Goal: Task Accomplishment & Management: Manage account settings

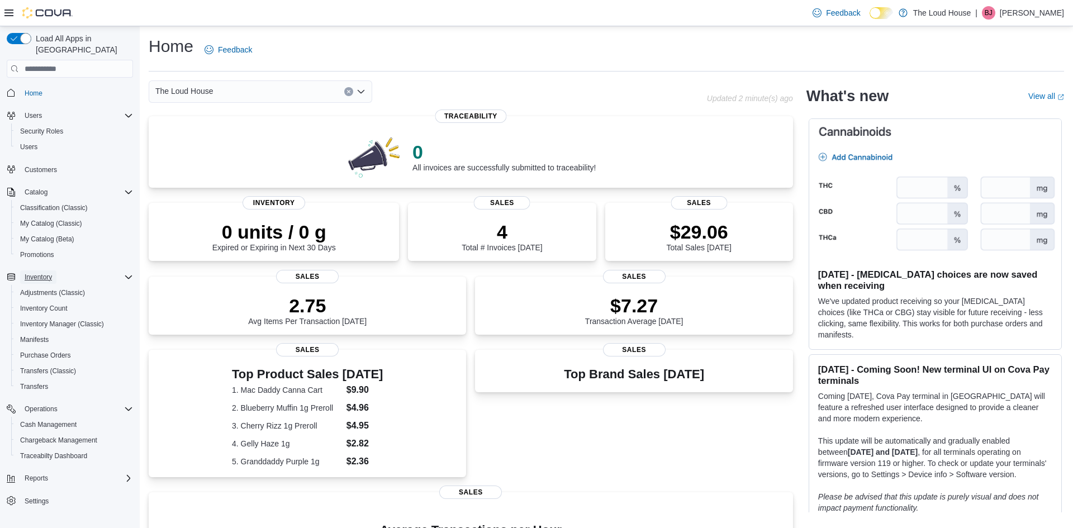
click at [38, 273] on span "Inventory" at bounding box center [38, 277] width 27 height 9
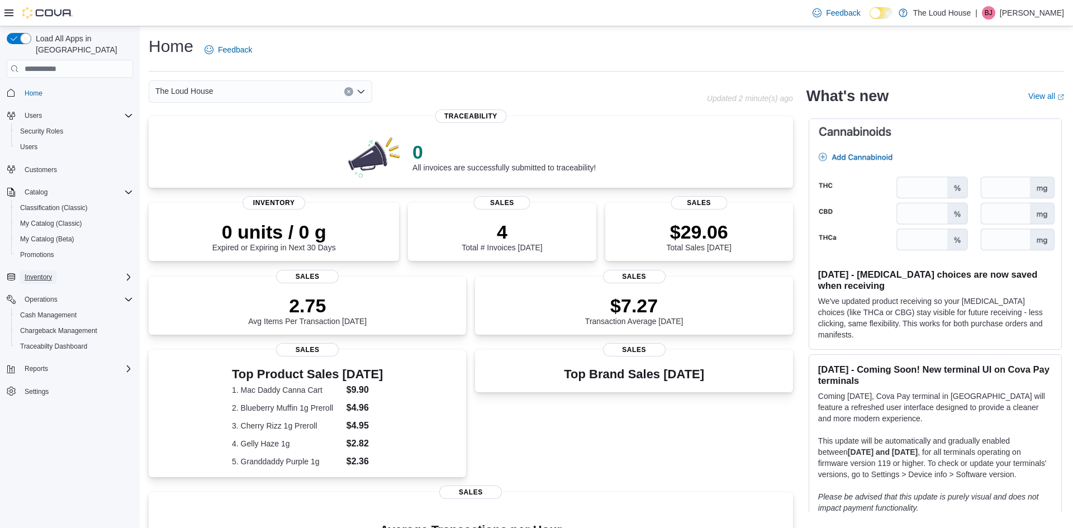
click at [38, 273] on span "Inventory" at bounding box center [38, 277] width 27 height 9
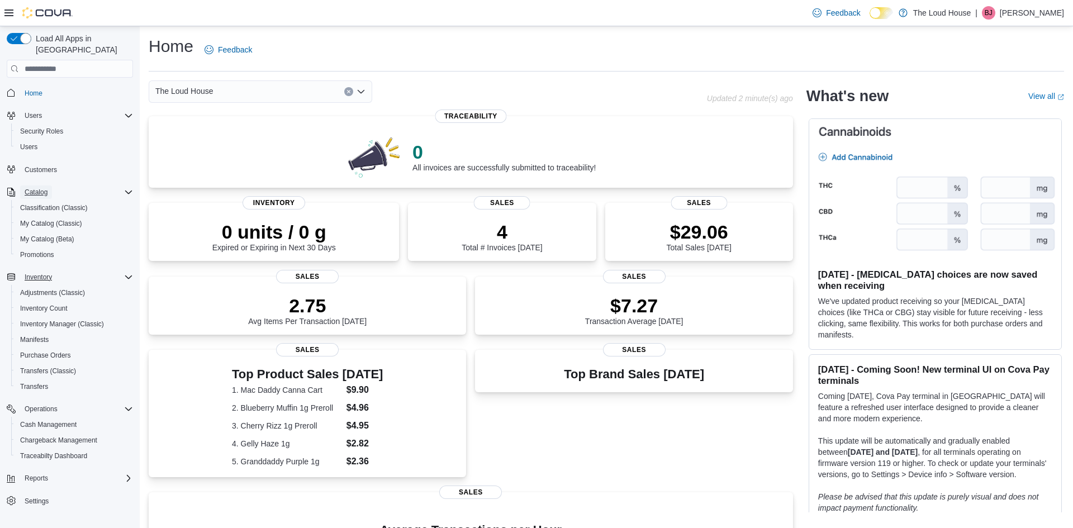
click at [44, 186] on span "Catalog" at bounding box center [36, 191] width 23 height 13
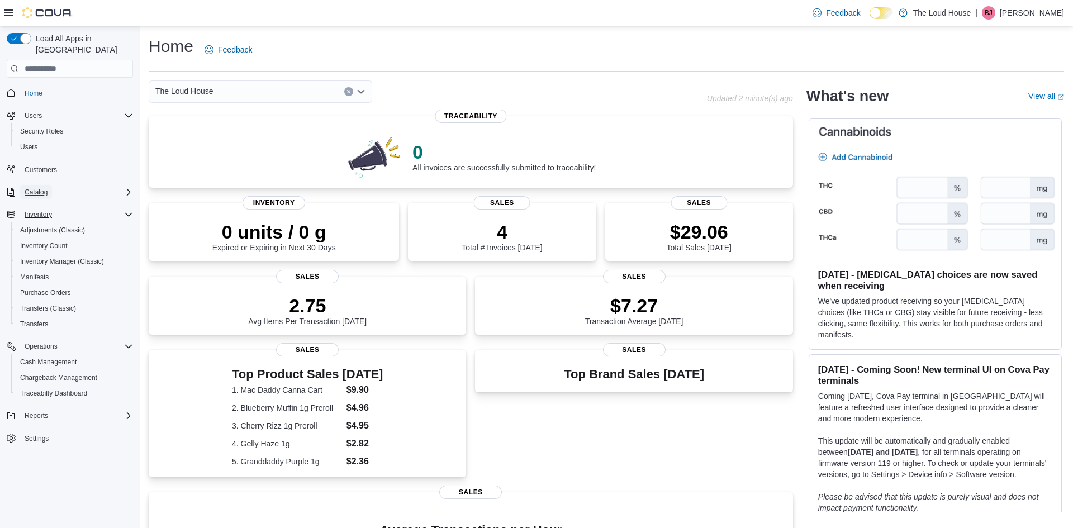
click at [44, 186] on span "Catalog" at bounding box center [36, 191] width 23 height 13
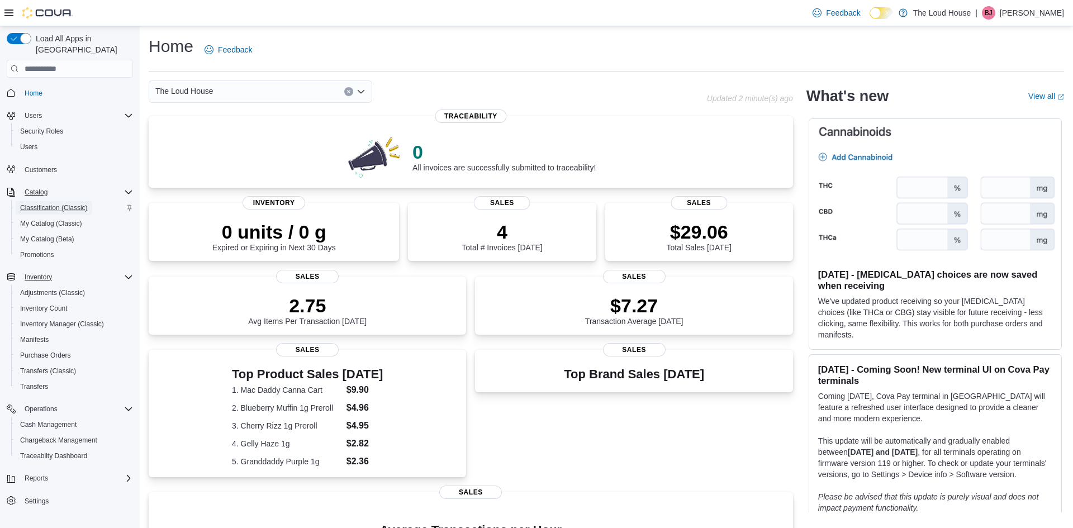
click at [42, 201] on span "Classification (Classic)" at bounding box center [54, 207] width 68 height 13
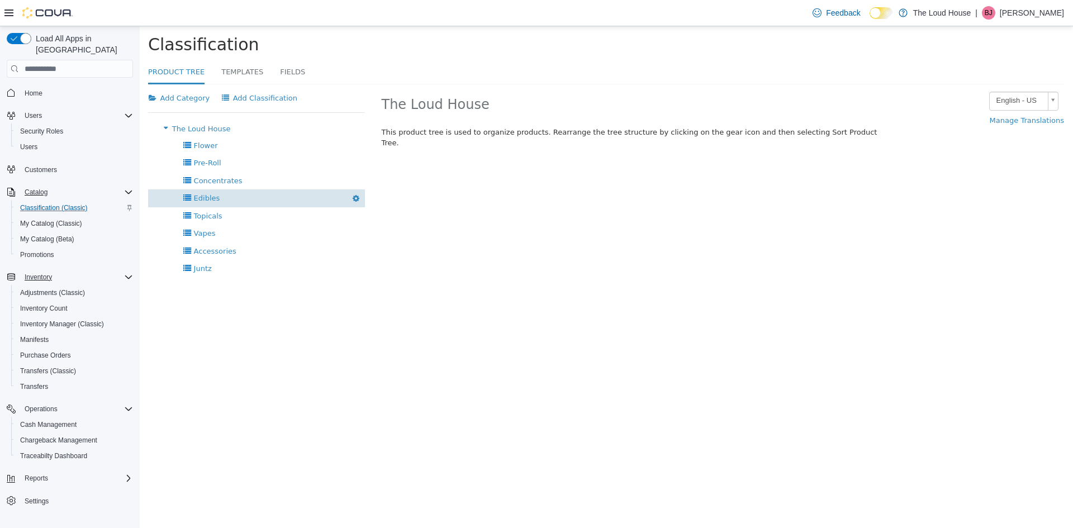
click at [212, 194] on span "Edibles" at bounding box center [207, 198] width 26 height 8
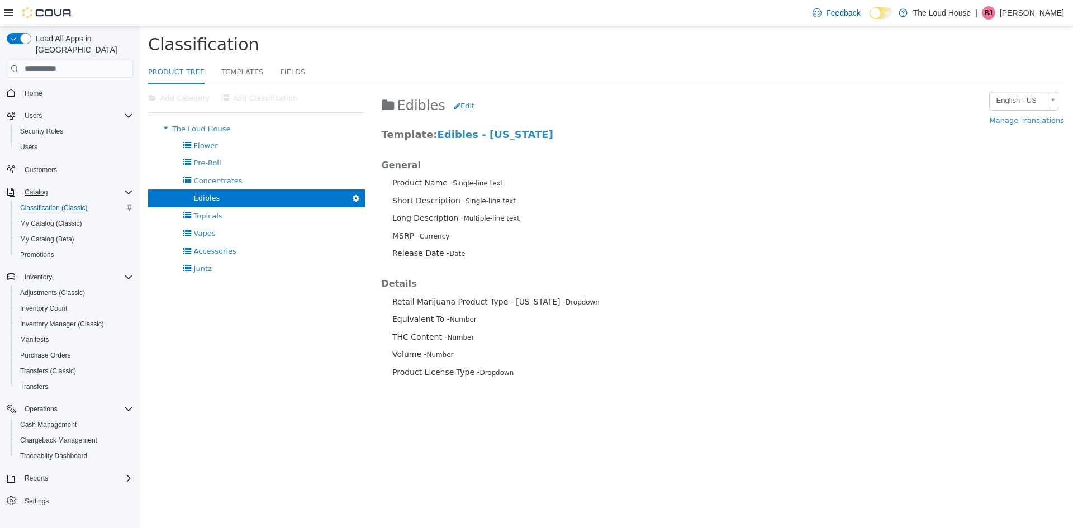
click at [281, 344] on div at bounding box center [256, 322] width 217 height 89
click at [354, 198] on icon "button" at bounding box center [356, 198] width 7 height 8
click at [322, 304] on div at bounding box center [256, 322] width 217 height 89
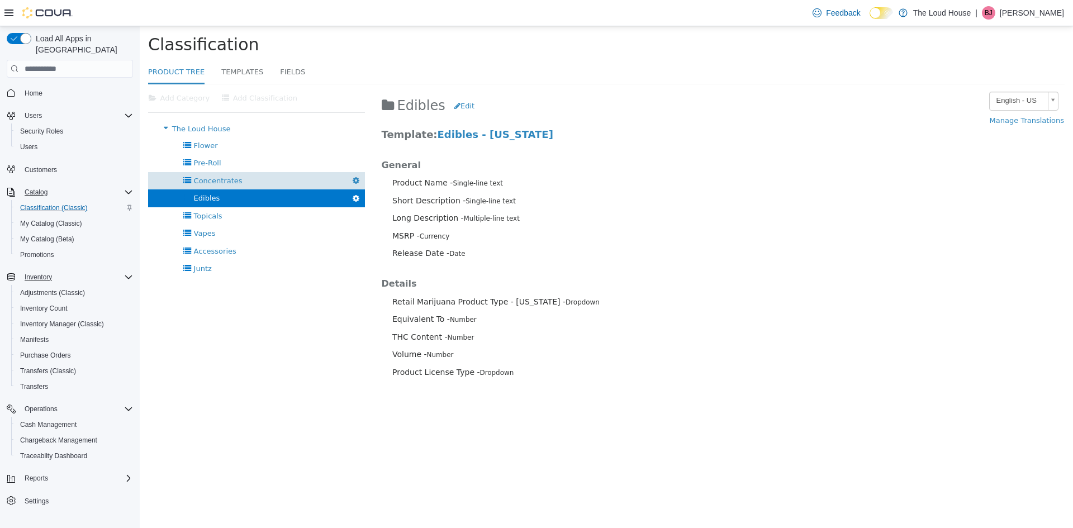
click at [241, 181] on div "Concentrates [GEOGRAPHIC_DATA]" at bounding box center [256, 180] width 217 height 17
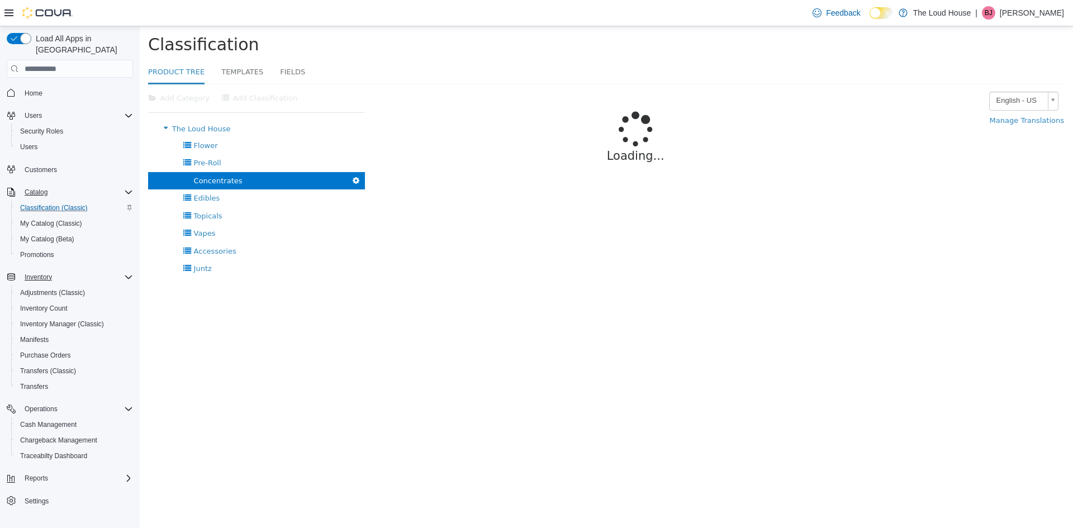
click at [250, 367] on html "× Product Tree Classification Product Tree Templates Fields Add Category Add Cl…" at bounding box center [606, 196] width 933 height 341
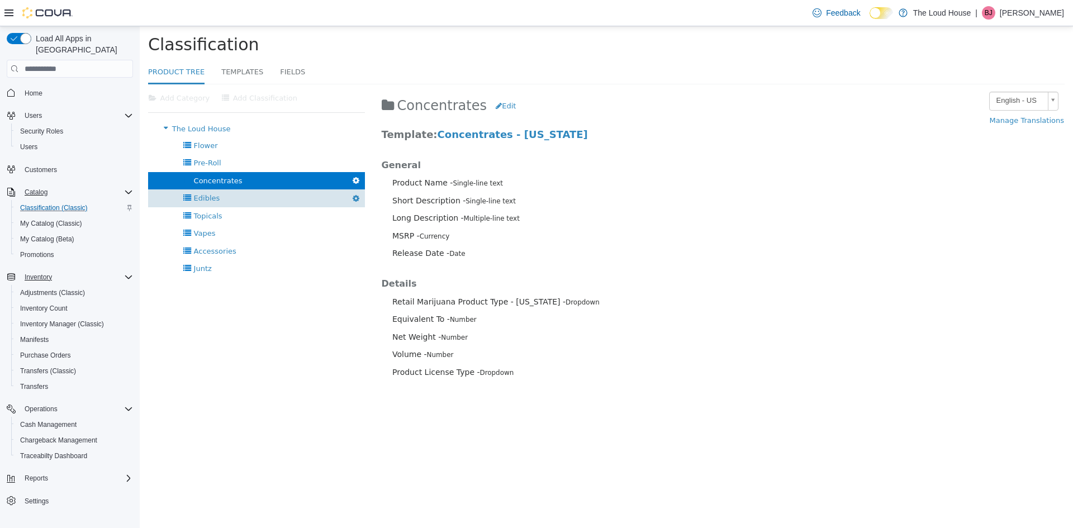
click at [225, 195] on div "Edibles [GEOGRAPHIC_DATA]" at bounding box center [256, 197] width 217 height 17
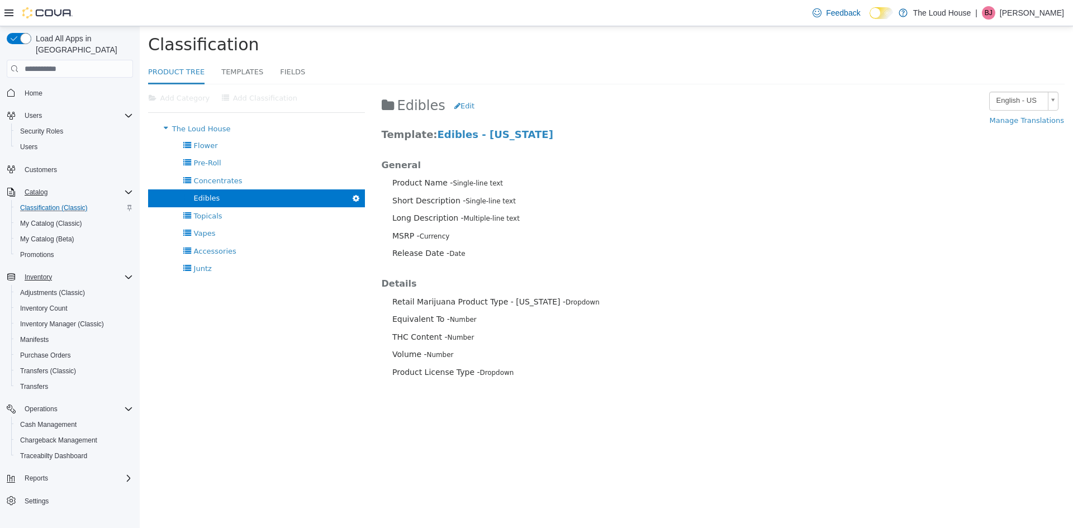
click at [240, 338] on div at bounding box center [256, 322] width 217 height 89
click at [225, 391] on html "× Product Tree Classification Product Tree Templates Fields Add Category Add Cl…" at bounding box center [606, 208] width 933 height 365
click at [231, 156] on div "Pre-Roll [GEOGRAPHIC_DATA]" at bounding box center [256, 162] width 217 height 17
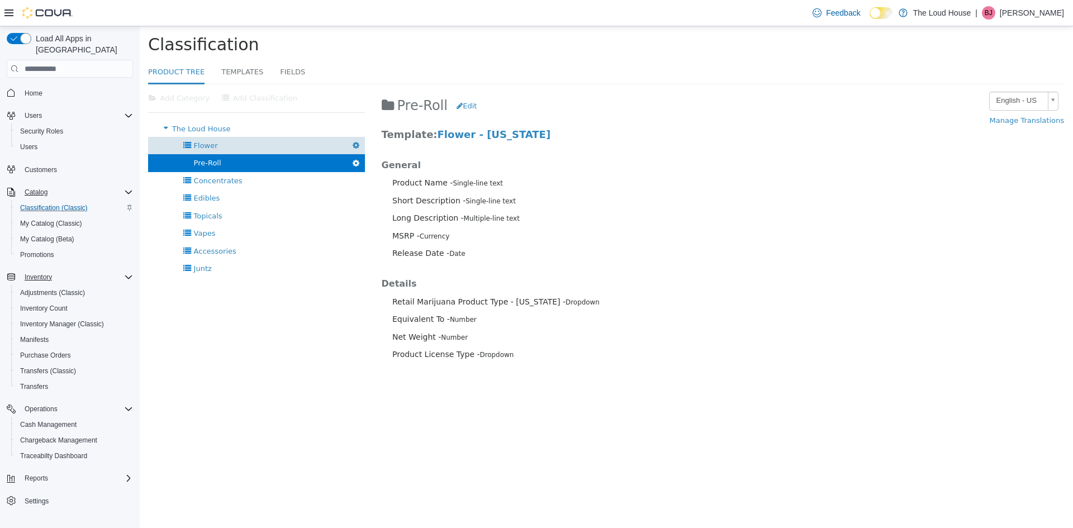
click at [243, 145] on div "Flower [GEOGRAPHIC_DATA]" at bounding box center [256, 145] width 217 height 17
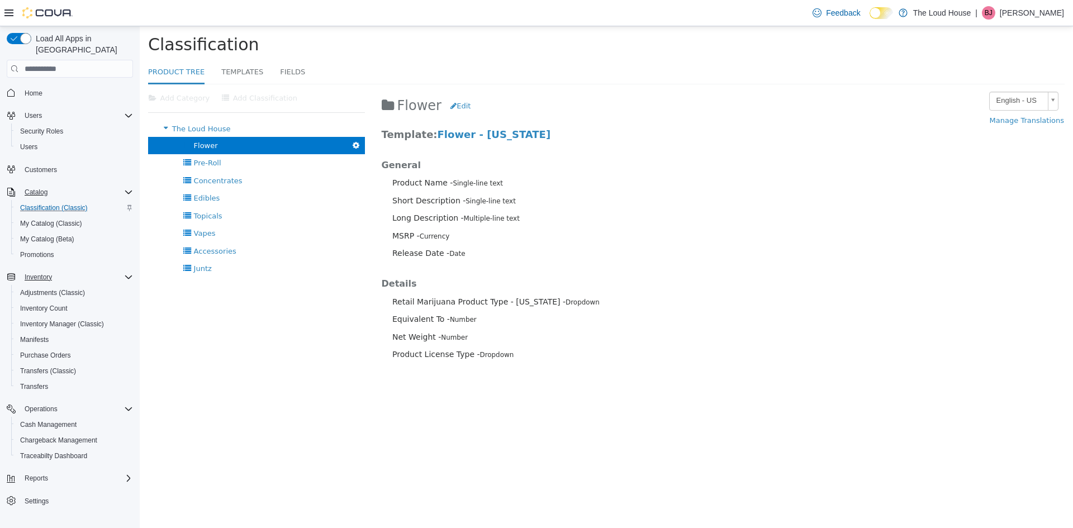
click at [235, 287] on div at bounding box center [256, 322] width 217 height 89
click at [227, 278] on div at bounding box center [256, 322] width 217 height 89
click at [219, 274] on div "Juntz [GEOGRAPHIC_DATA]" at bounding box center [256, 268] width 217 height 17
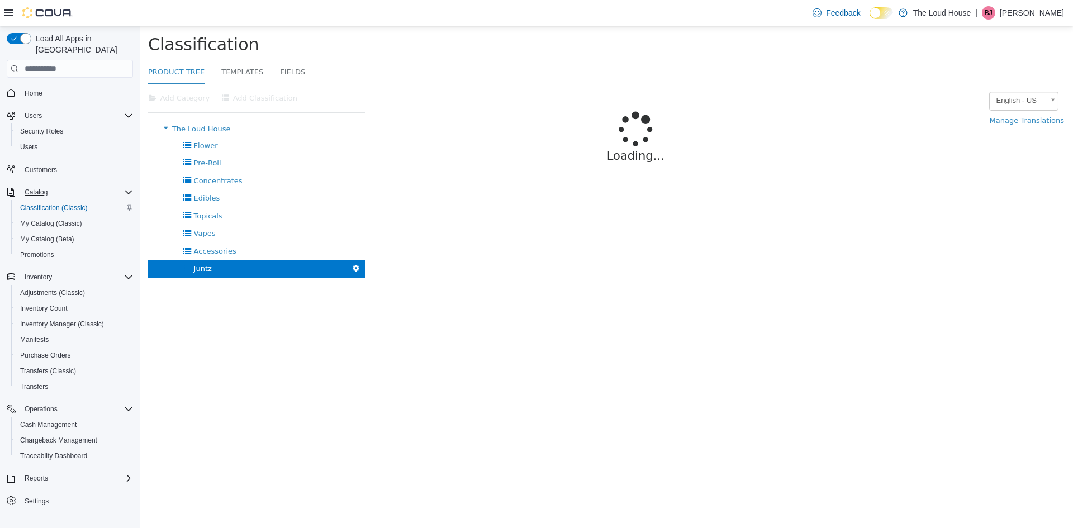
click at [231, 344] on div at bounding box center [256, 322] width 217 height 89
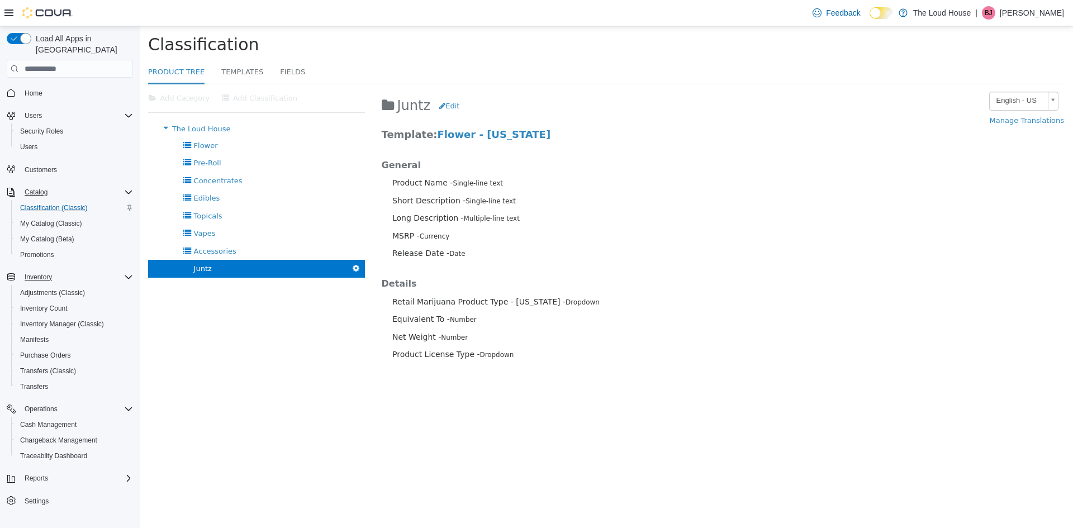
click at [225, 341] on div at bounding box center [256, 322] width 217 height 89
click at [258, 326] on div at bounding box center [256, 322] width 217 height 89
click at [291, 374] on html "× Product Tree Classification Product Tree Templates Fields Add Category Add Cl…" at bounding box center [606, 200] width 933 height 348
click at [52, 219] on span "My Catalog (Classic)" at bounding box center [51, 223] width 62 height 9
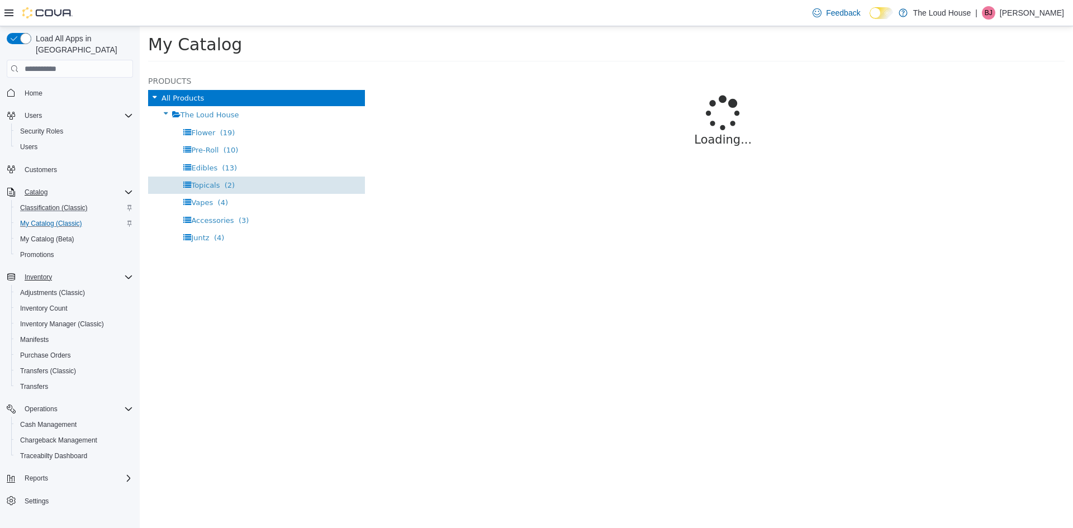
select select "**********"
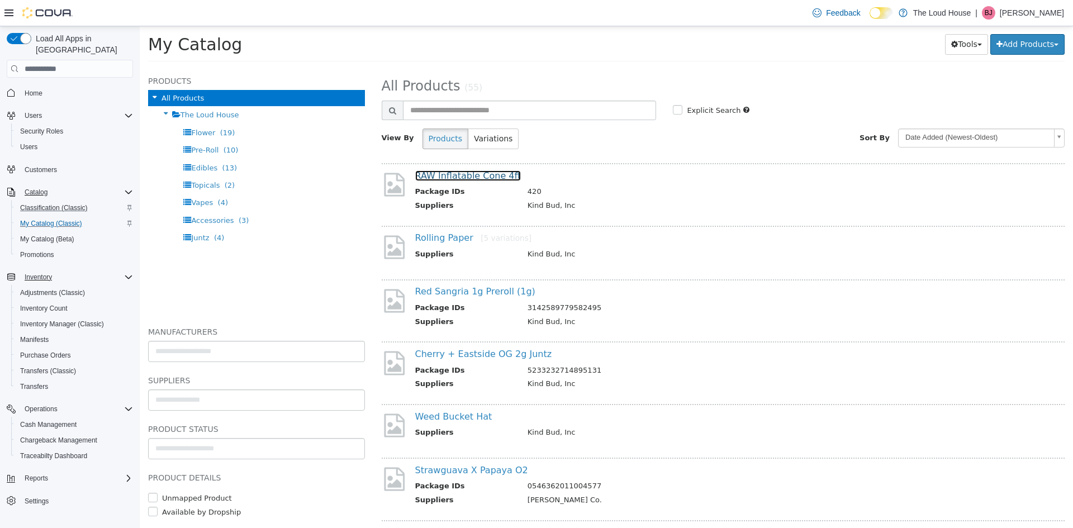
click at [487, 175] on link "RAW Inflatable Cone 4ft" at bounding box center [468, 175] width 106 height 11
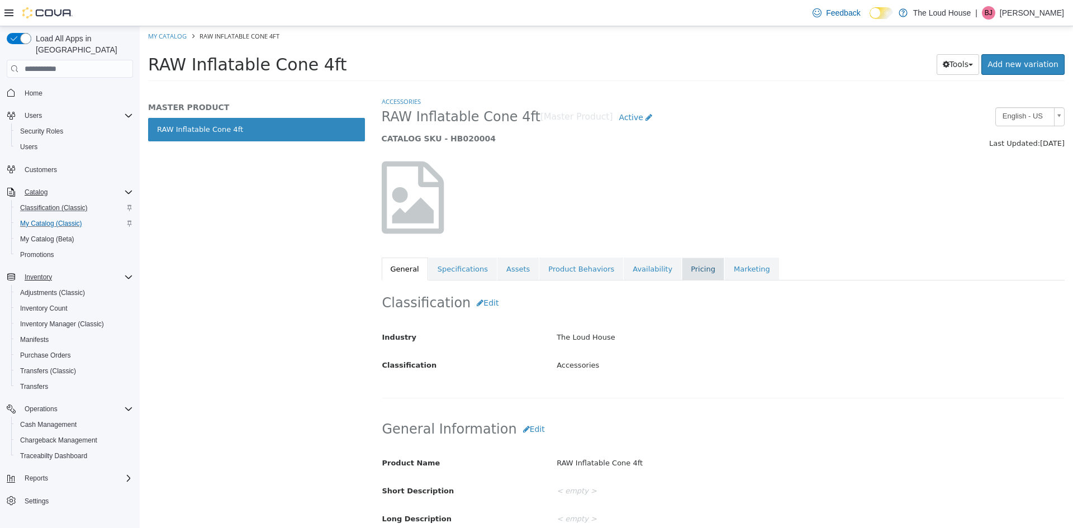
click at [684, 274] on link "Pricing" at bounding box center [703, 269] width 42 height 23
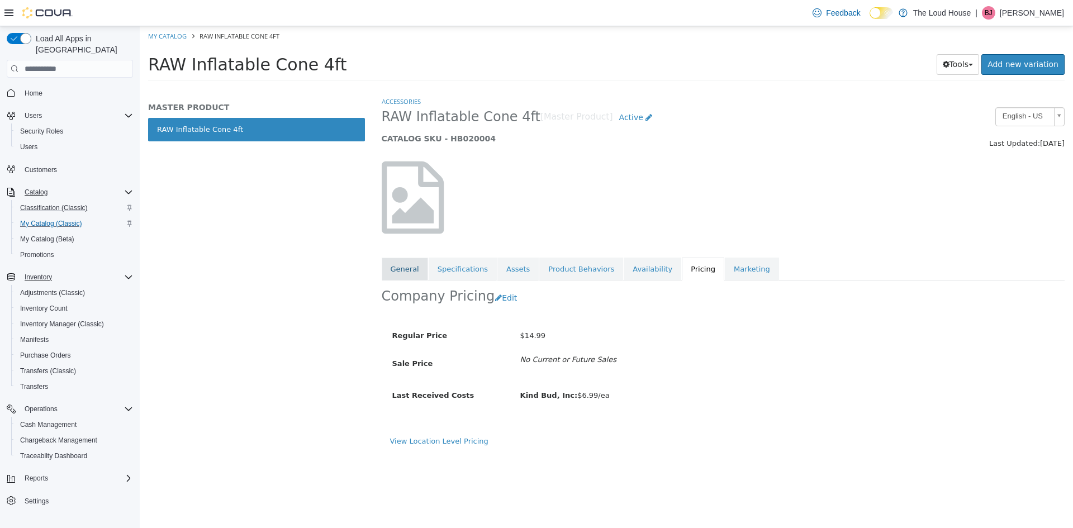
click at [396, 268] on link "General" at bounding box center [405, 269] width 46 height 23
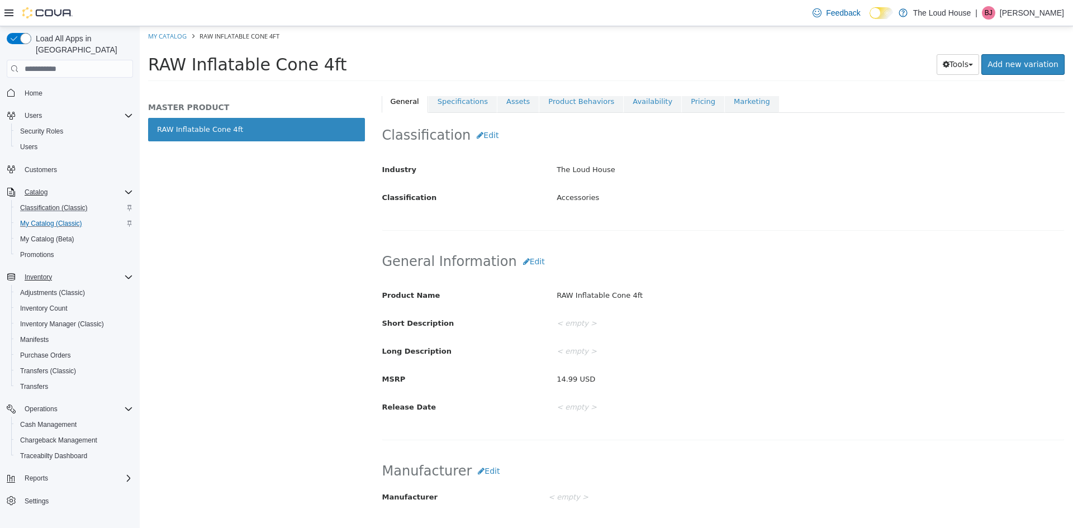
scroll to position [9, 0]
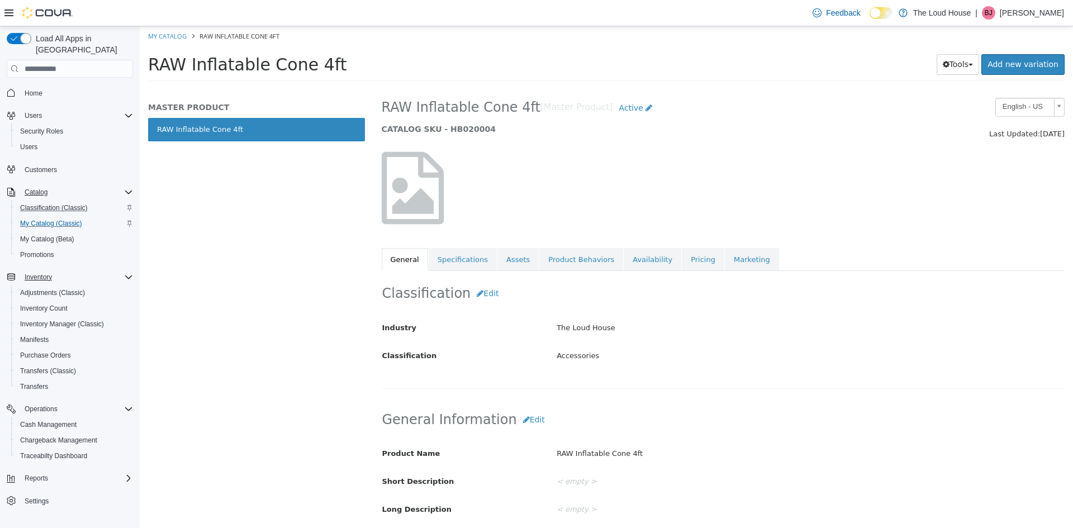
click at [788, 332] on div "The Loud House" at bounding box center [810, 328] width 524 height 20
click at [725, 261] on link "Marketing" at bounding box center [752, 259] width 54 height 23
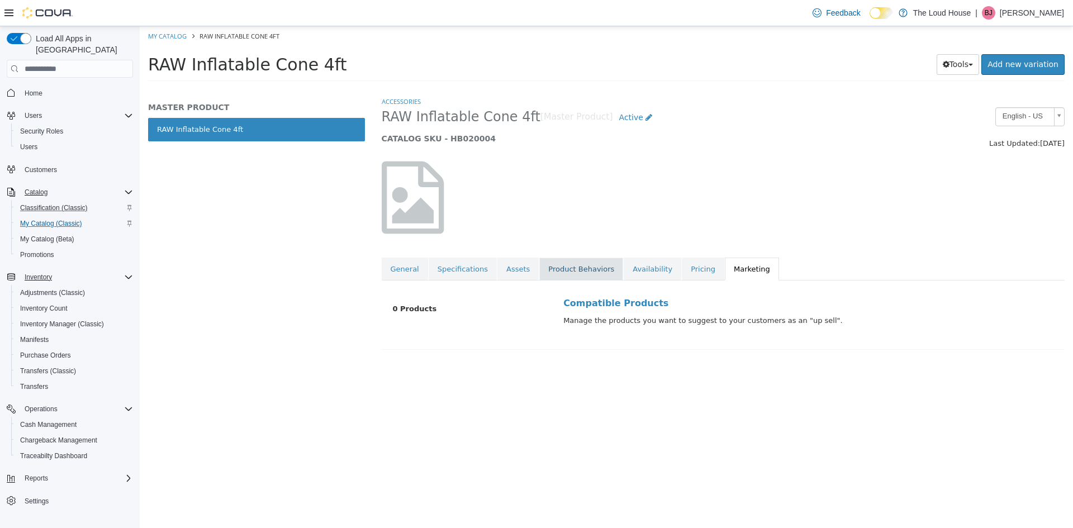
click at [575, 271] on link "Product Behaviors" at bounding box center [581, 269] width 84 height 23
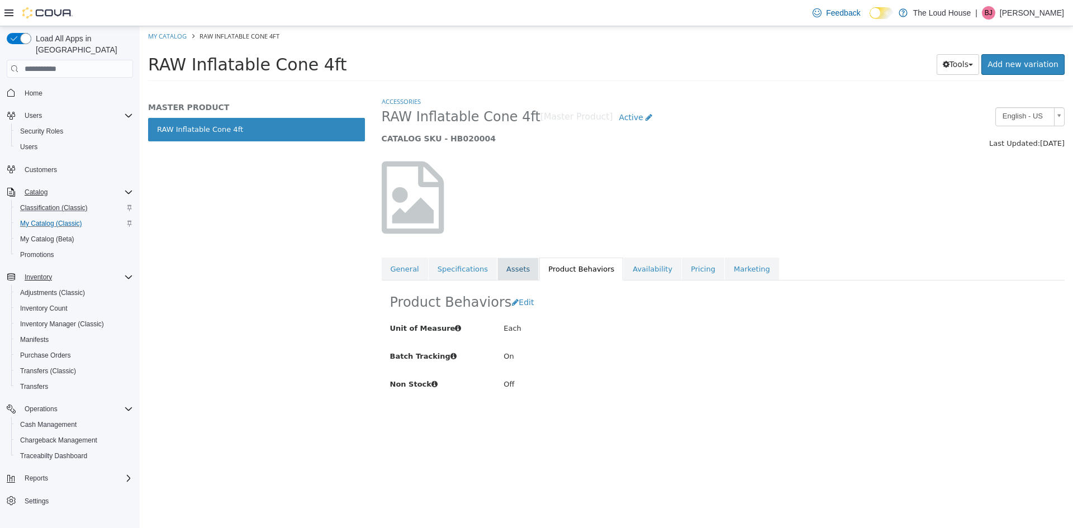
click at [511, 267] on link "Assets" at bounding box center [517, 269] width 41 height 23
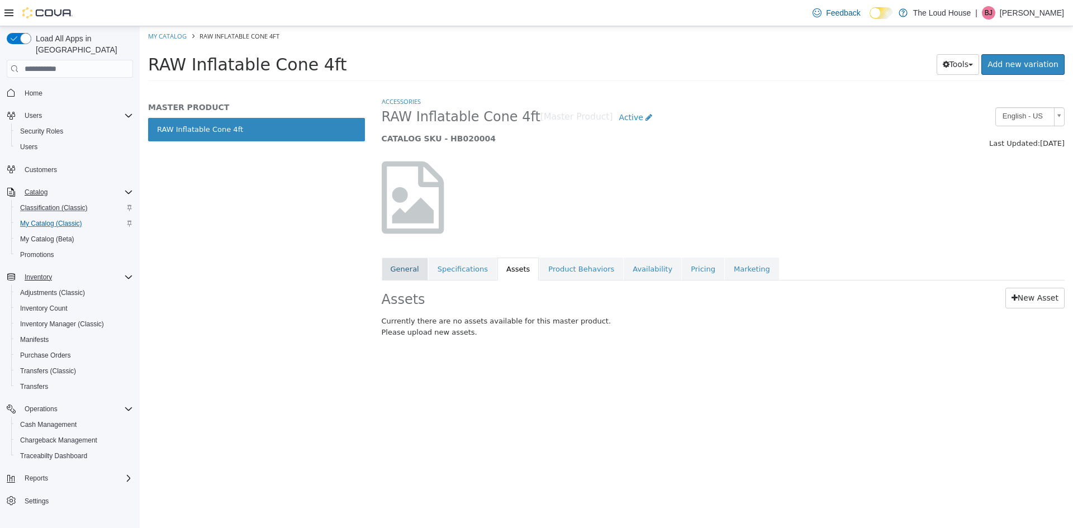
click at [412, 272] on link "General" at bounding box center [405, 269] width 46 height 23
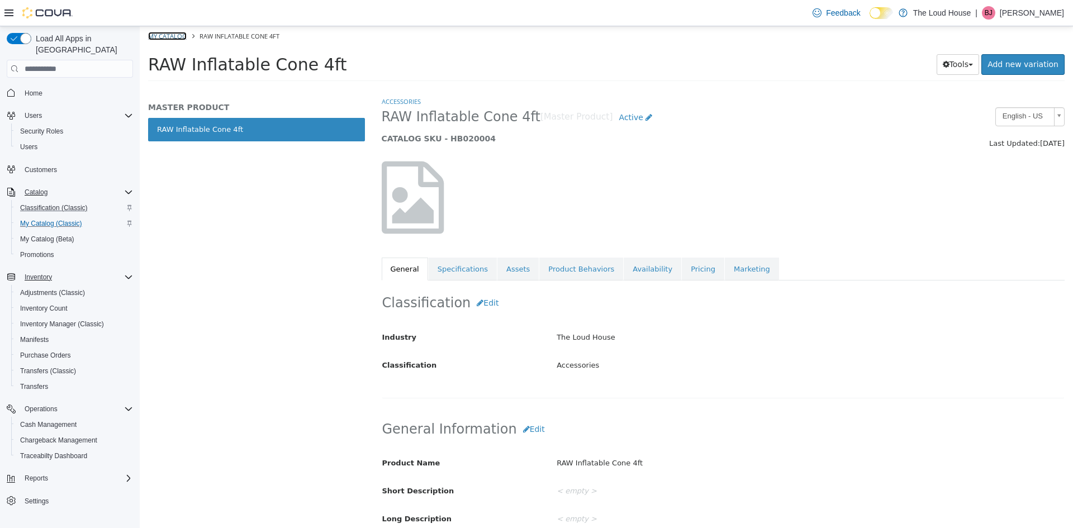
click at [177, 39] on link "My Catalog" at bounding box center [167, 36] width 39 height 8
select select "**********"
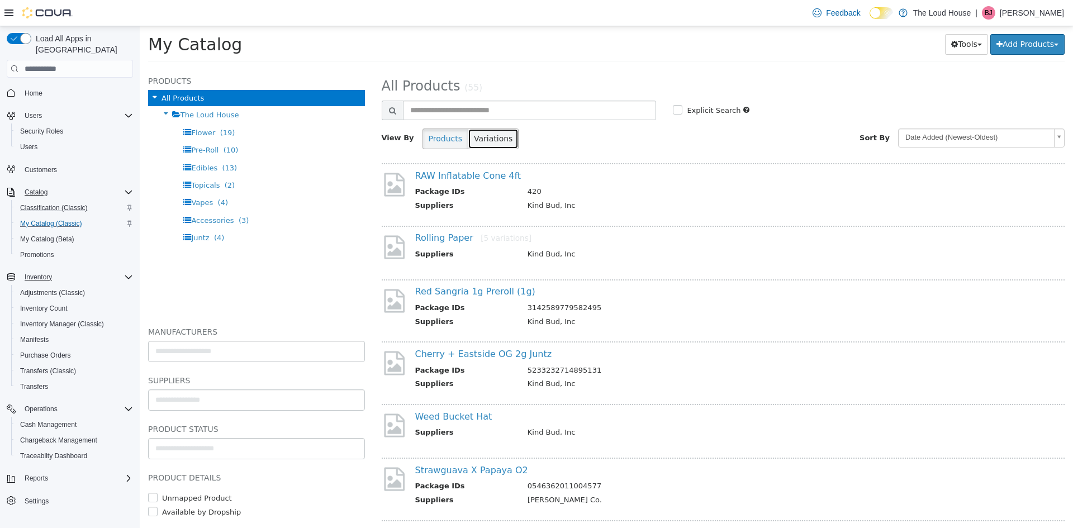
click at [492, 137] on button "Variations" at bounding box center [493, 139] width 51 height 21
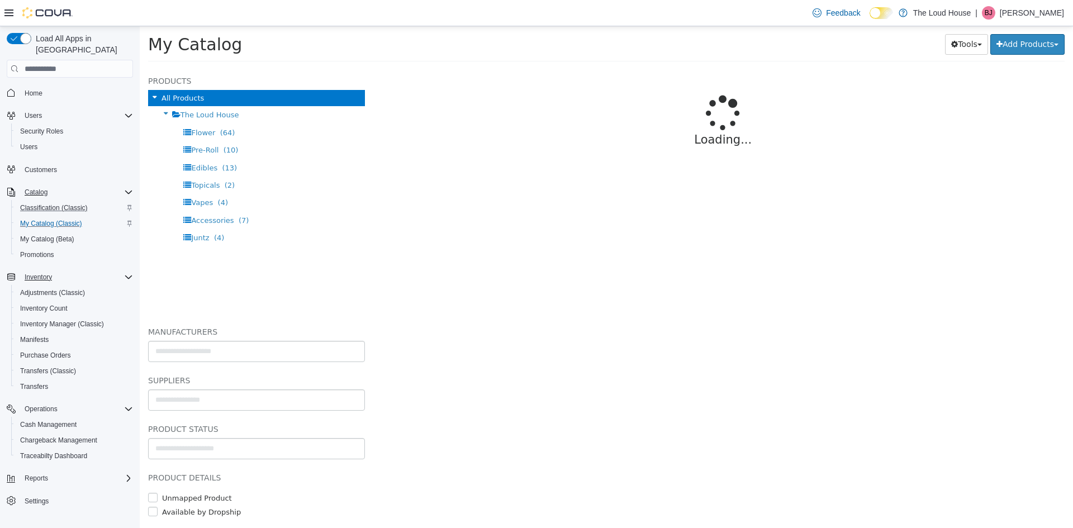
select select "**********"
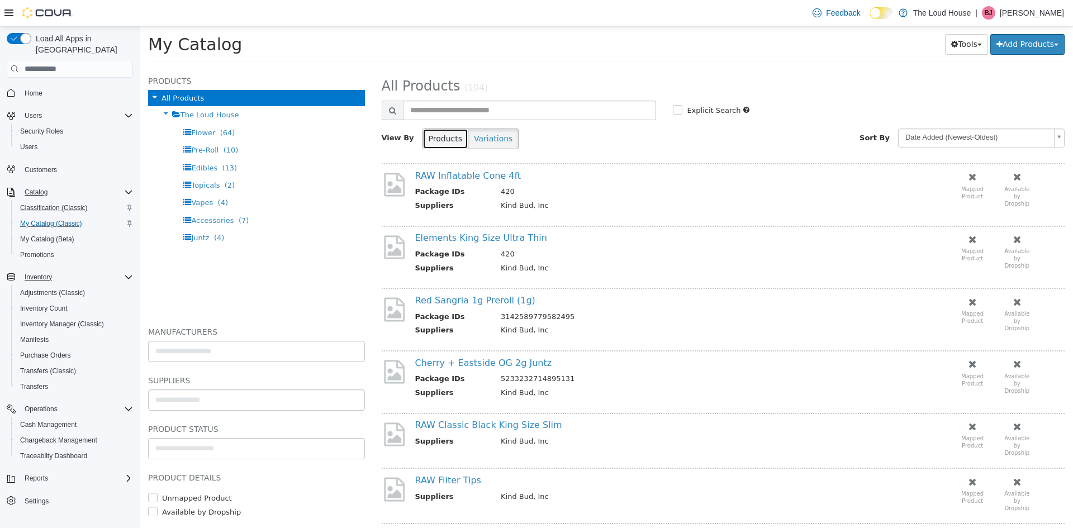
click at [449, 140] on button "Products" at bounding box center [445, 139] width 46 height 21
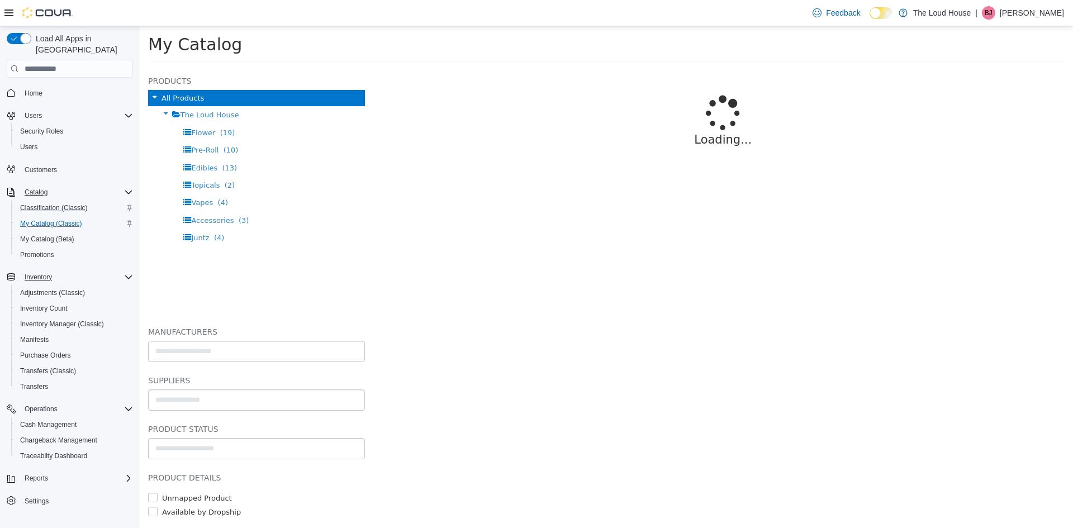
select select "**********"
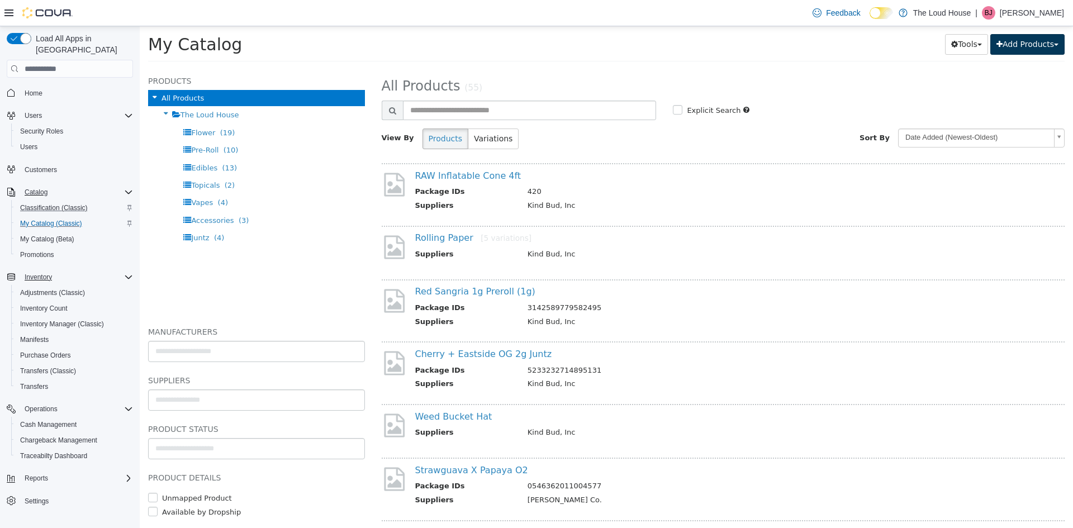
click at [1032, 38] on button "Add Products" at bounding box center [1027, 44] width 74 height 21
click at [978, 42] on button "Tools" at bounding box center [966, 44] width 43 height 21
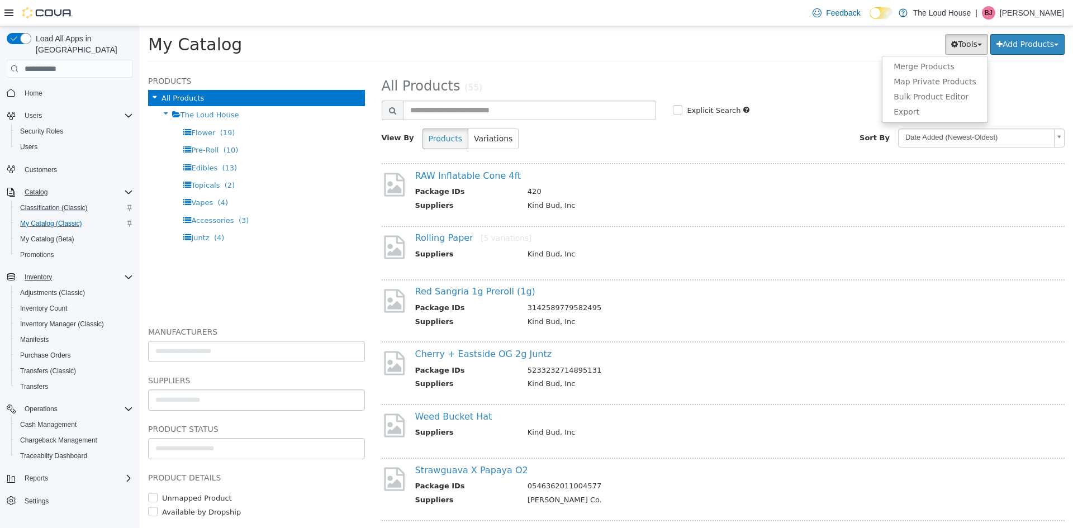
click at [844, 72] on div "**********" at bounding box center [723, 298] width 700 height 460
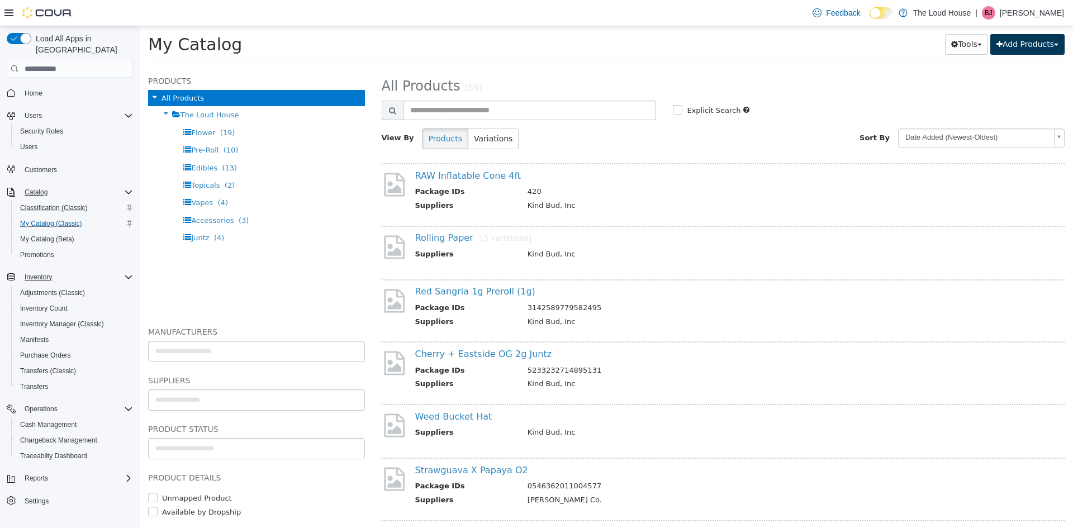
click at [1055, 47] on button "Add Products" at bounding box center [1027, 44] width 74 height 21
click at [866, 84] on h2 "All Products (55)" at bounding box center [723, 86] width 700 height 17
click at [486, 140] on button "Variations" at bounding box center [493, 139] width 51 height 21
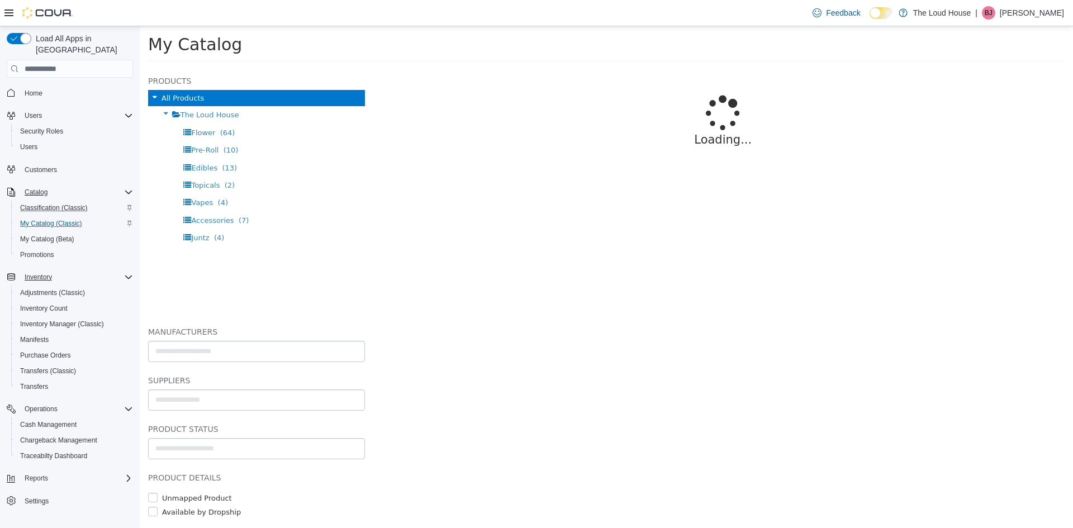
select select "**********"
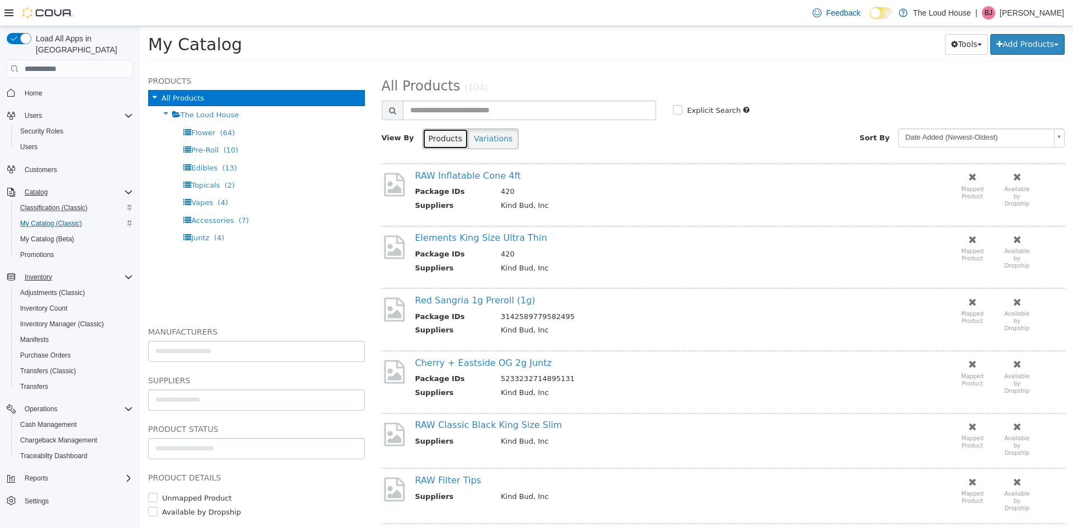
click at [423, 138] on button "Products" at bounding box center [445, 139] width 46 height 21
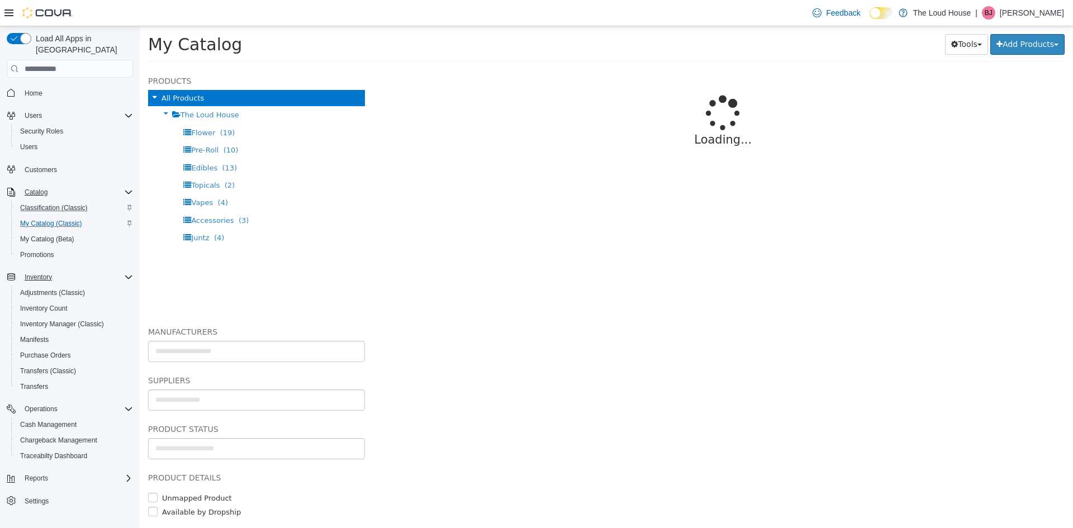
select select "**********"
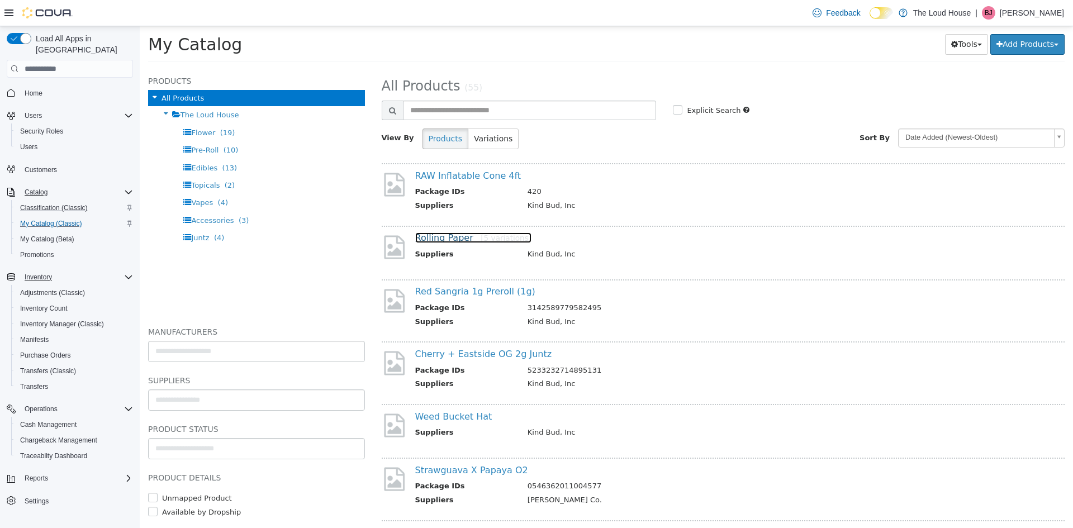
click at [431, 239] on link "Rolling Paper [5 variations]" at bounding box center [473, 237] width 117 height 11
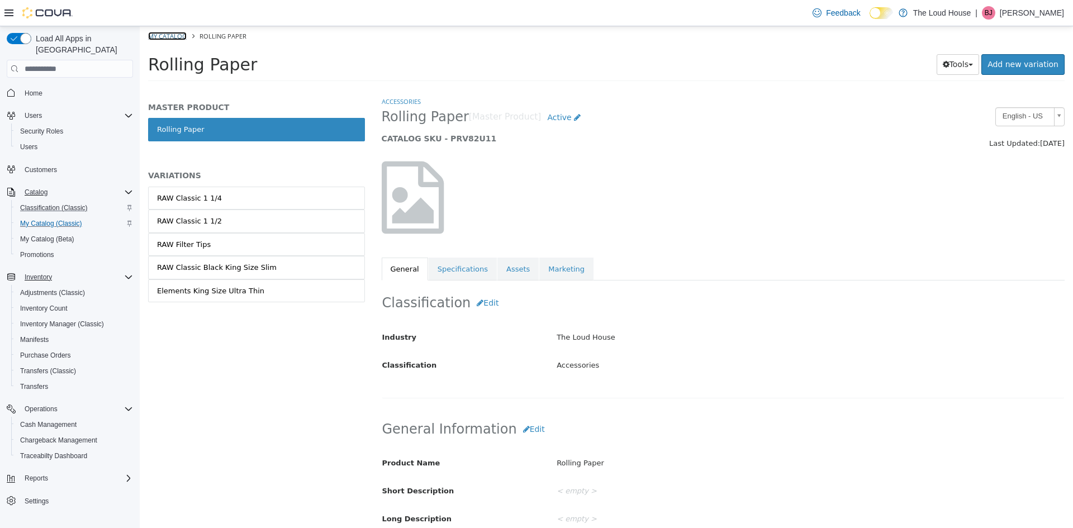
click at [155, 34] on link "My Catalog" at bounding box center [167, 36] width 39 height 8
select select "**********"
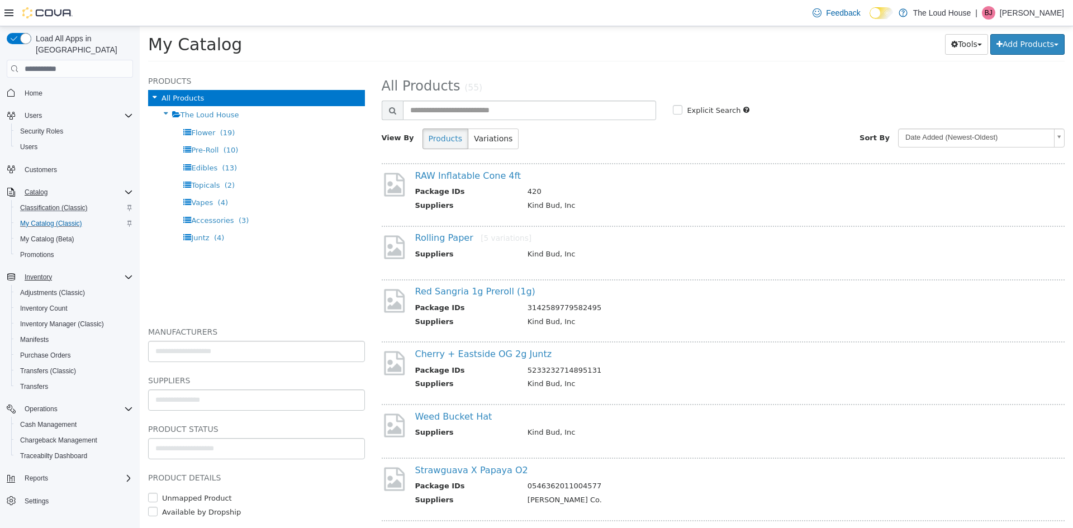
click at [768, 106] on div "Explicit Search" at bounding box center [810, 109] width 275 height 16
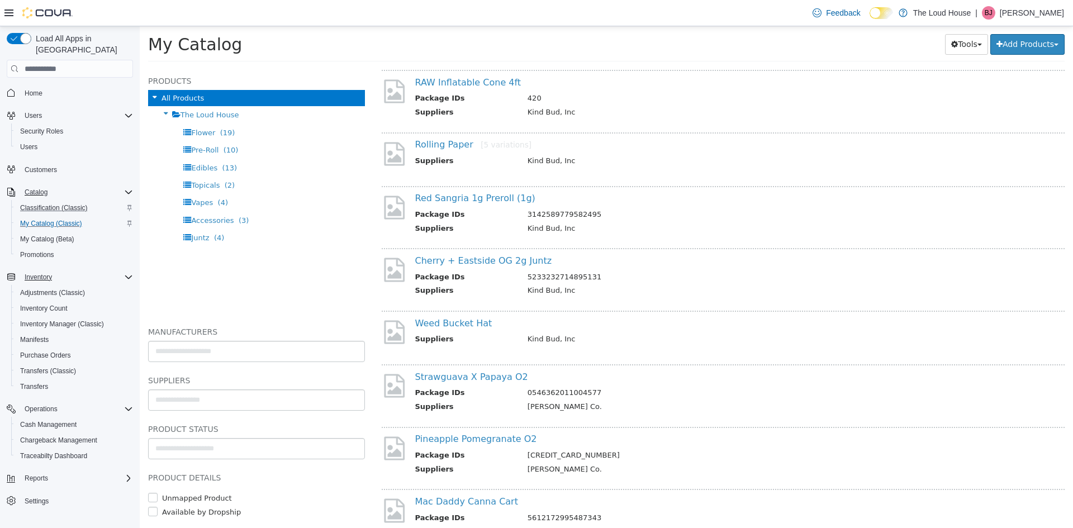
scroll to position [94, 0]
